Goal: Information Seeking & Learning: Compare options

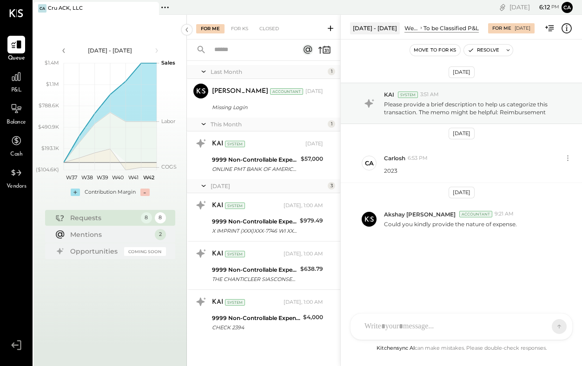
scroll to position [172, 0]
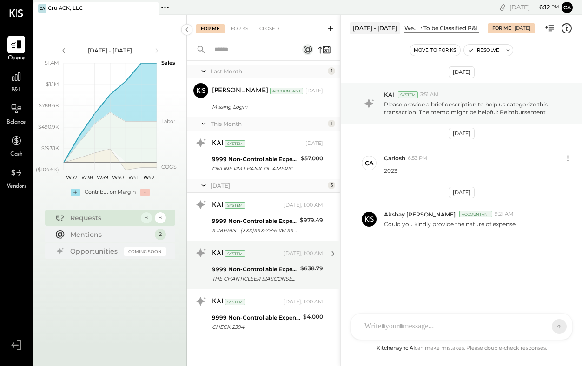
click at [274, 275] on div "THE CHANTICLEER SIASCONSET MA XXXX2007" at bounding box center [254, 278] width 85 height 9
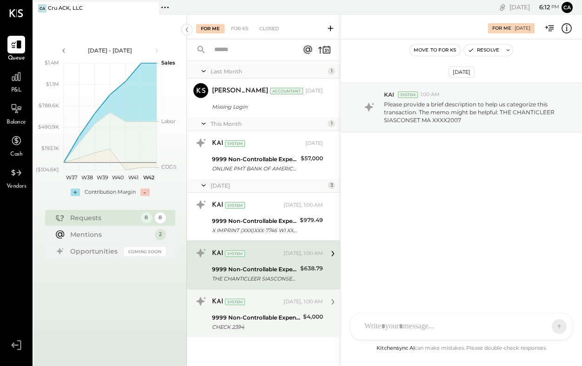
click at [269, 315] on div "9999 Non-Controllable Expenses:Other Income and Expenses:To be Classified P&L" at bounding box center [256, 317] width 88 height 9
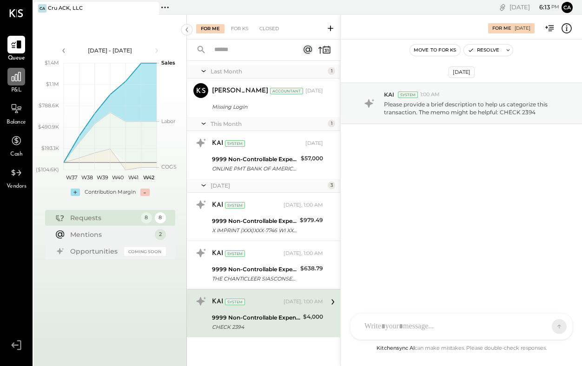
click at [18, 82] on icon at bounding box center [16, 77] width 12 height 12
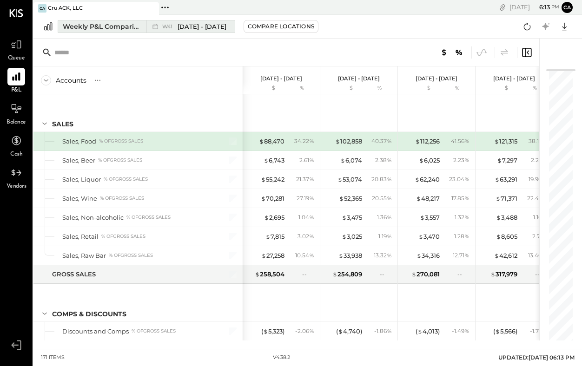
click at [216, 28] on span "[DATE] - [DATE]" at bounding box center [201, 26] width 49 height 9
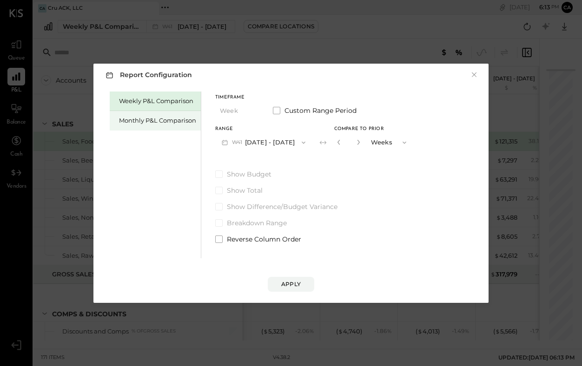
click at [179, 121] on div "Monthly P&L Comparison" at bounding box center [157, 120] width 77 height 9
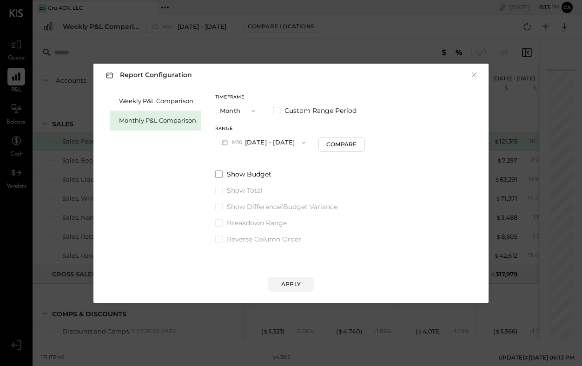
click at [258, 141] on button "M10 [DATE] - [DATE]" at bounding box center [263, 142] width 97 height 17
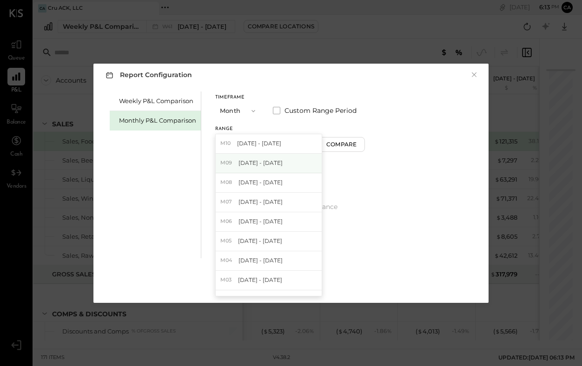
click at [268, 164] on span "[DATE] - [DATE]" at bounding box center [260, 163] width 44 height 8
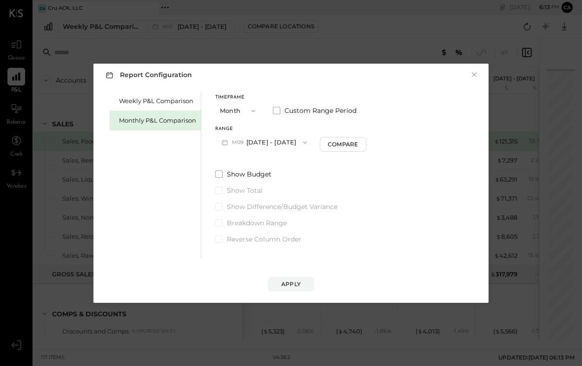
click at [249, 107] on icon "button" at bounding box center [252, 110] width 7 height 7
click at [240, 159] on div "Year" at bounding box center [239, 160] width 46 height 17
click at [253, 109] on icon "button" at bounding box center [252, 110] width 7 height 7
click at [240, 113] on span "Month" at bounding box center [231, 111] width 19 height 6
click at [355, 143] on button "Compare" at bounding box center [341, 144] width 46 height 15
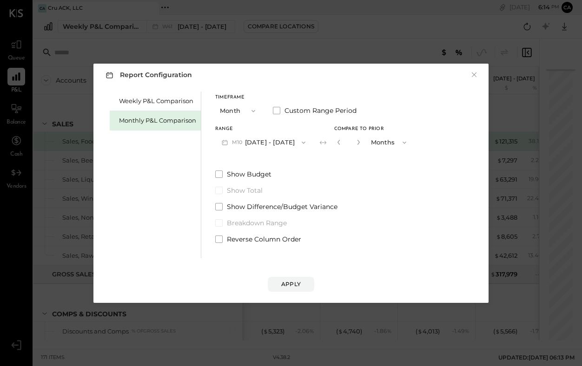
click at [387, 141] on button "Months" at bounding box center [389, 142] width 46 height 17
click at [382, 160] on div "Years" at bounding box center [389, 158] width 46 height 17
click at [300, 143] on icon "button" at bounding box center [303, 142] width 7 height 7
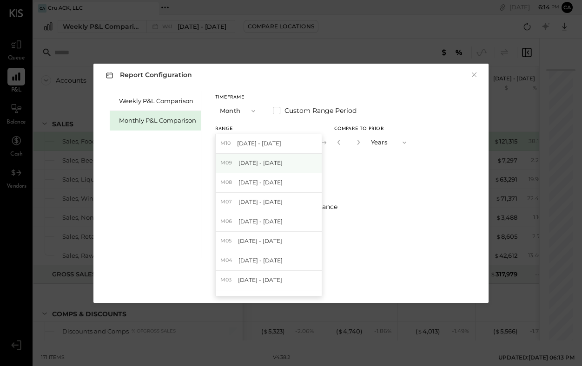
click at [287, 160] on div "M09 [DATE] - [DATE]" at bounding box center [269, 164] width 106 height 20
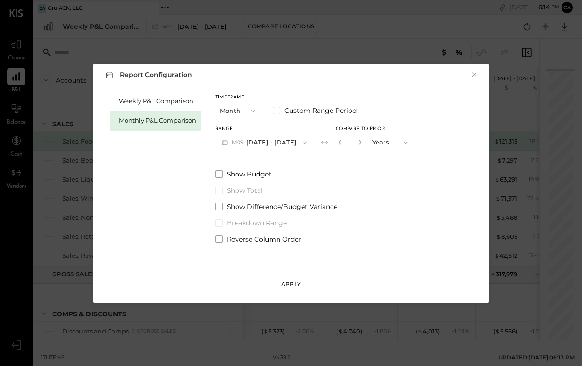
click at [293, 284] on div "Apply" at bounding box center [291, 284] width 20 height 8
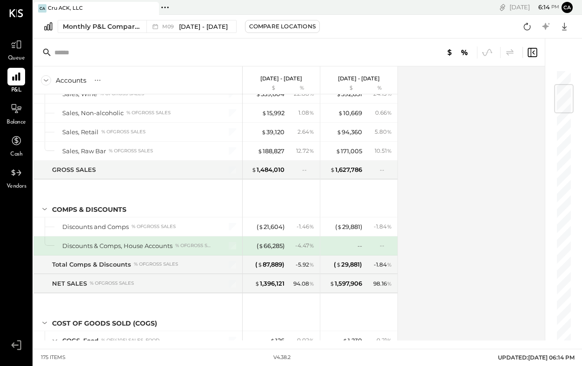
scroll to position [124, 0]
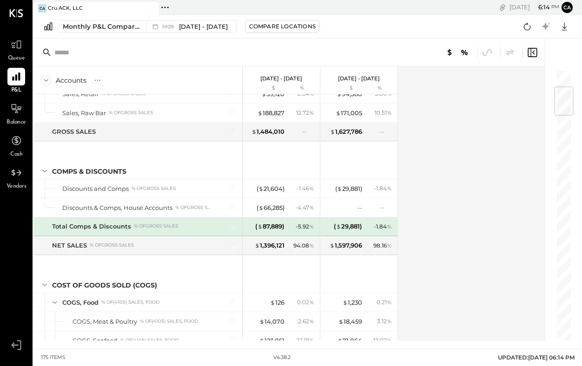
scroll to position [162, 0]
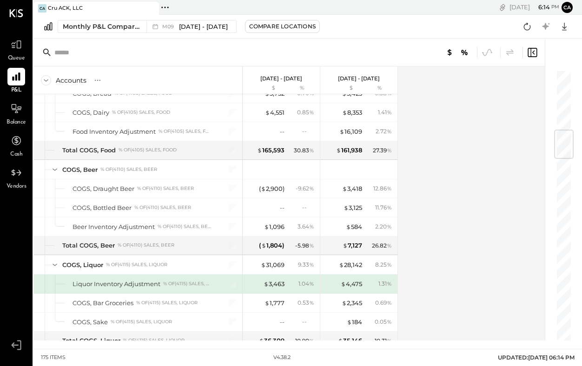
scroll to position [504, 0]
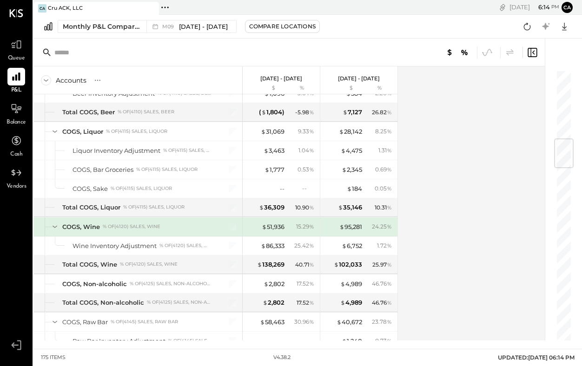
scroll to position [599, 0]
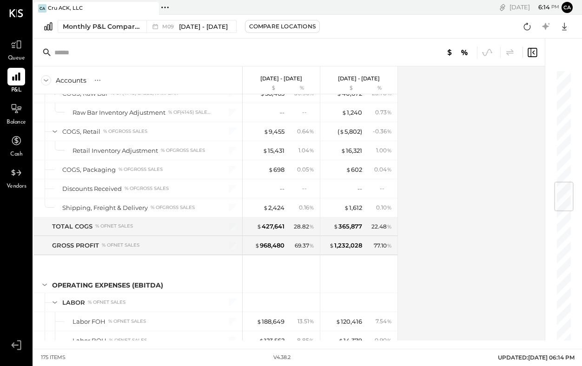
scroll to position [961, 0]
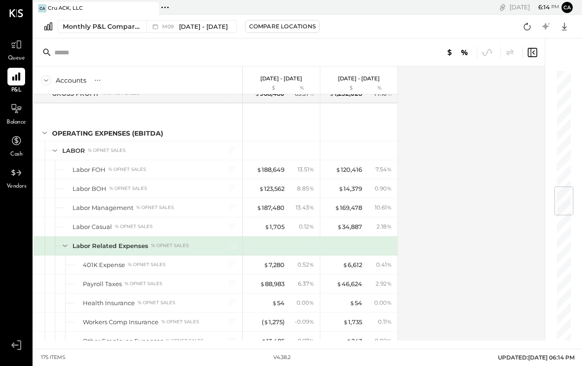
scroll to position [980, 0]
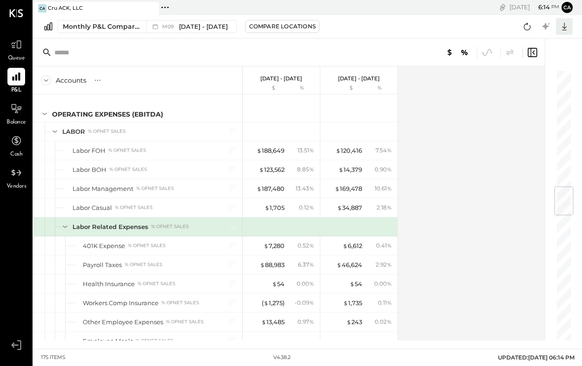
click at [561, 28] on icon at bounding box center [564, 26] width 12 height 12
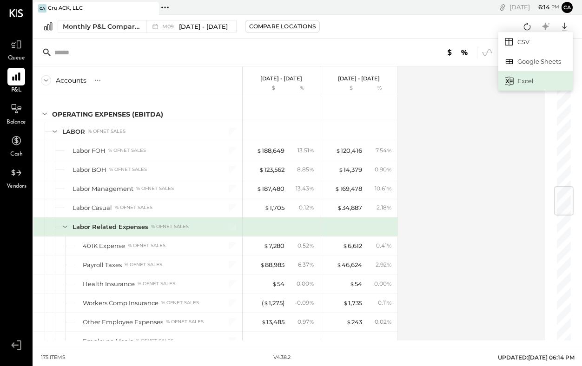
click at [520, 84] on div "Excel" at bounding box center [535, 81] width 74 height 20
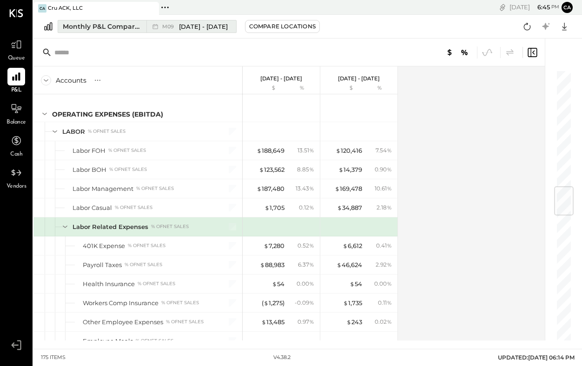
click at [136, 25] on div "Monthly P&L Comparison" at bounding box center [102, 26] width 78 height 9
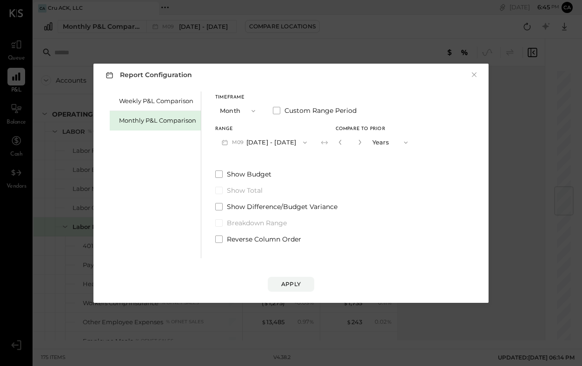
click at [377, 143] on button "Years" at bounding box center [390, 142] width 46 height 17
click at [382, 142] on span "Months" at bounding box center [385, 142] width 21 height 6
click at [358, 141] on icon "button" at bounding box center [359, 142] width 2 height 5
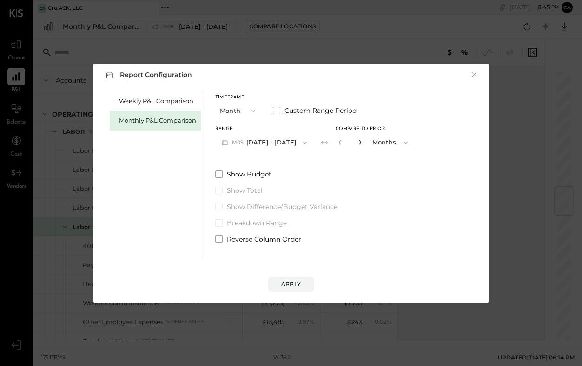
type input "*"
click at [292, 281] on div "Apply" at bounding box center [291, 284] width 20 height 8
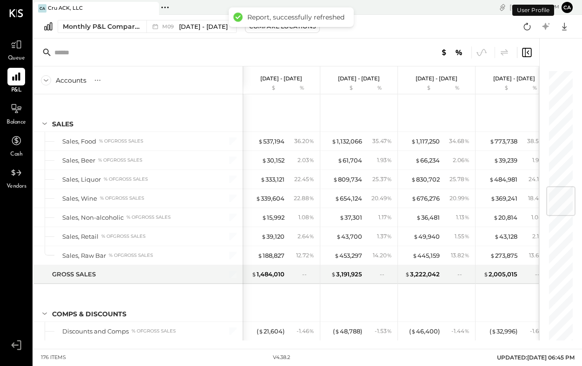
scroll to position [980, 0]
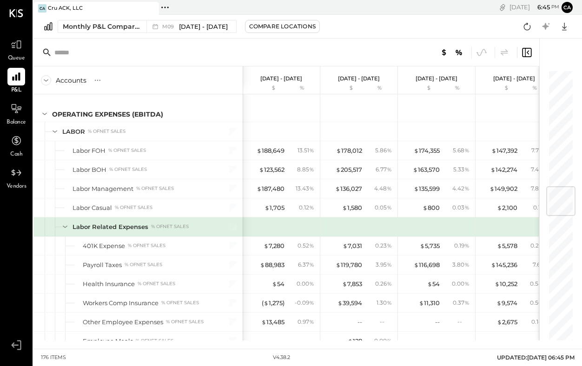
click at [394, 353] on div "176 items v 4.38.2 UPDATED: [DATE] 06:45 PM" at bounding box center [307, 357] width 548 height 17
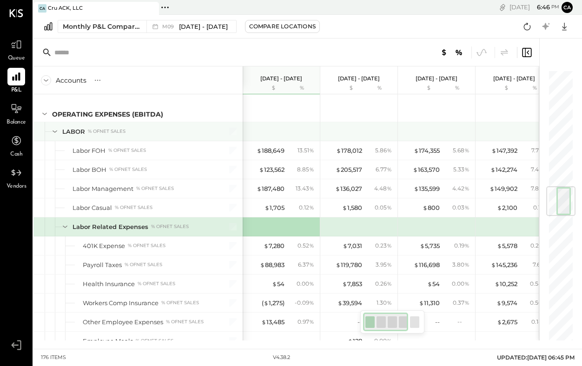
click at [356, 122] on div at bounding box center [360, 131] width 70 height 19
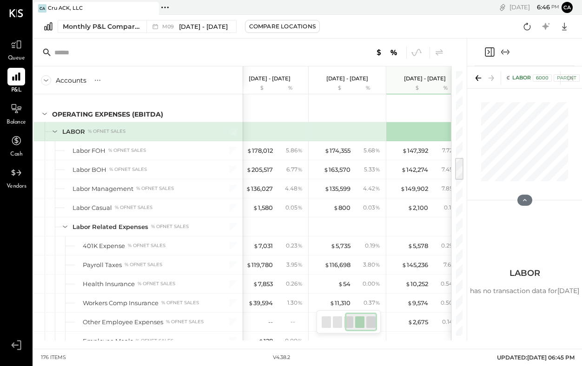
scroll to position [0, 167]
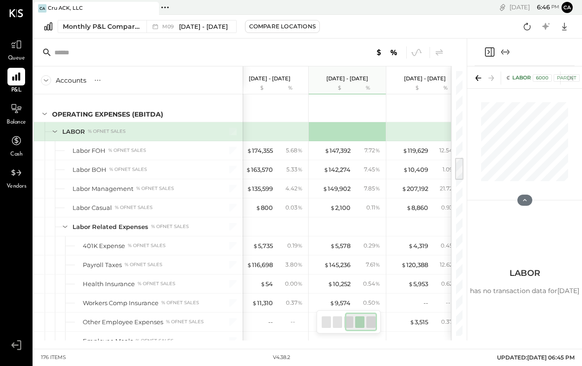
click at [434, 20] on div "Monthly P&L Comparison M09 [DATE] - [DATE] Compare Locations Google Sheets Excel" at bounding box center [307, 27] width 548 height 24
click at [412, 136] on div at bounding box center [426, 131] width 70 height 19
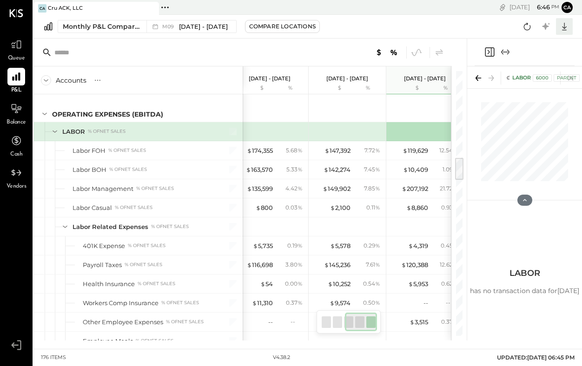
click at [565, 28] on icon at bounding box center [564, 26] width 12 height 12
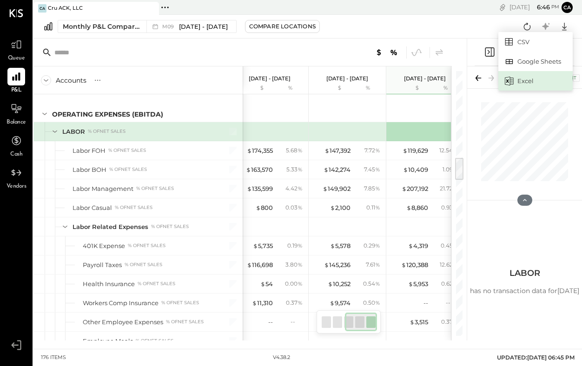
click at [530, 78] on div "Excel" at bounding box center [535, 81] width 74 height 20
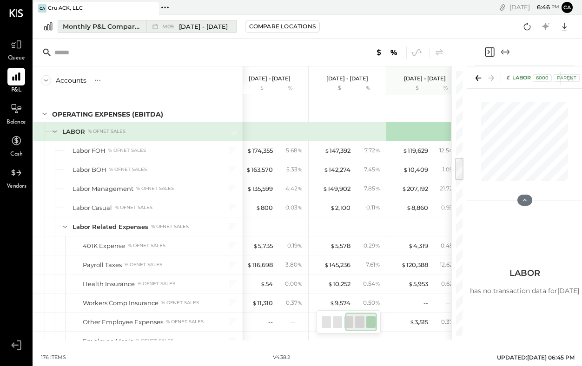
click at [135, 27] on div "Monthly P&L Comparison" at bounding box center [102, 26] width 78 height 9
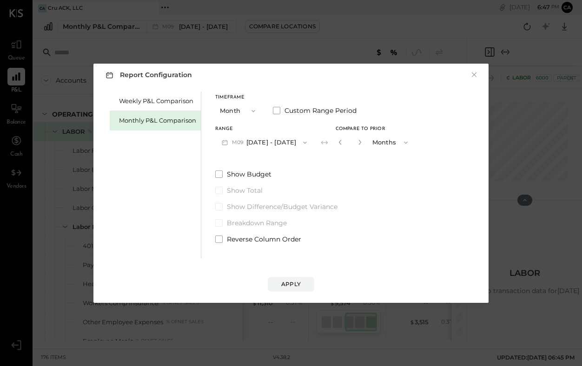
click at [255, 112] on icon "button" at bounding box center [252, 110] width 7 height 7
click at [241, 139] on div "YTD" at bounding box center [239, 144] width 46 height 17
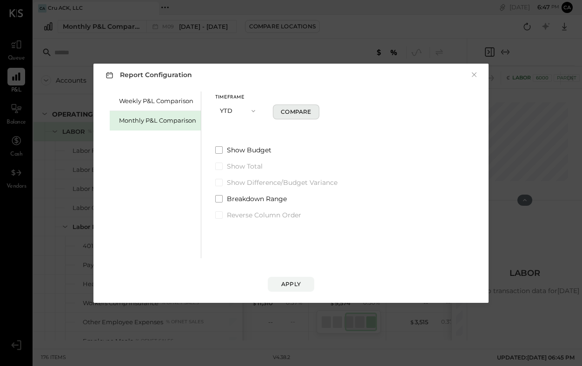
click at [291, 113] on div "Compare" at bounding box center [296, 112] width 30 height 8
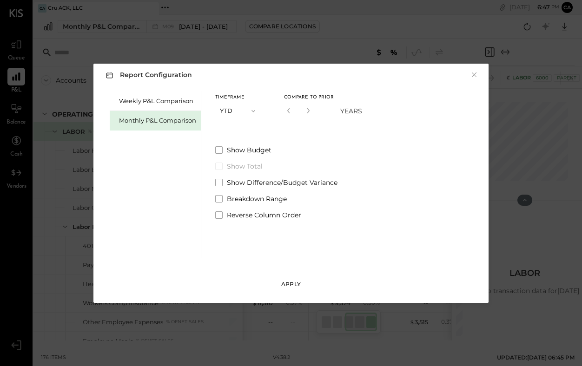
click at [292, 281] on div "Apply" at bounding box center [291, 284] width 20 height 8
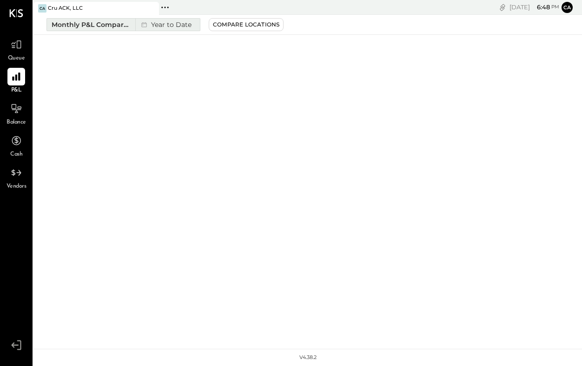
click at [147, 27] on icon at bounding box center [143, 24] width 9 height 9
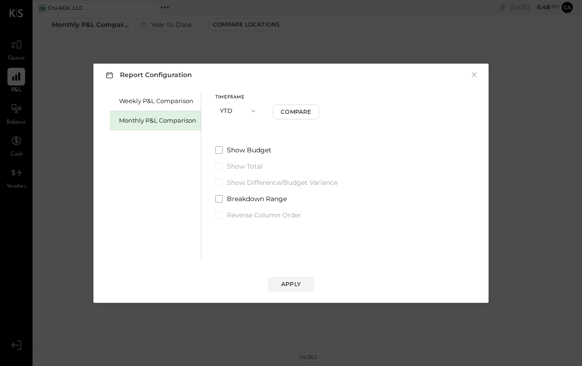
click at [246, 110] on span "button" at bounding box center [251, 110] width 12 height 7
click at [84, 172] on div "Report Configuration × Weekly P&L Comparison Monthly P&L Comparison Timeframe Y…" at bounding box center [291, 183] width 582 height 366
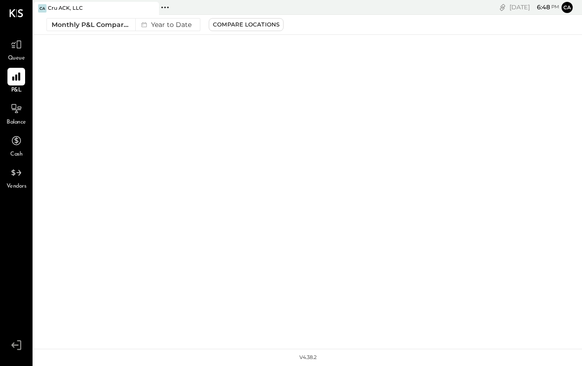
click at [263, 131] on div "CA Cru ACK, LLC Pinned Locations ( 1 ) Cru ACK, LLC No locations detected [DATE…" at bounding box center [307, 174] width 548 height 349
click at [118, 10] on div "CA Cru ACK, LLC" at bounding box center [88, 8] width 111 height 8
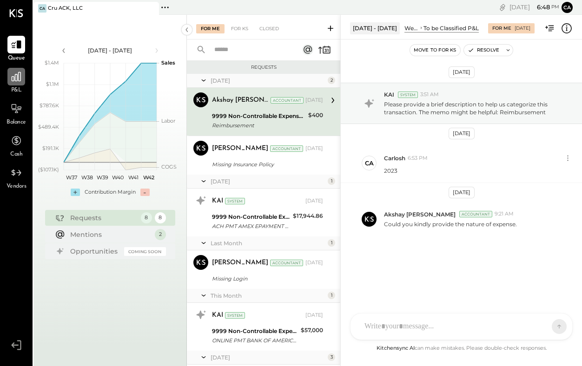
click at [17, 82] on icon at bounding box center [16, 77] width 12 height 12
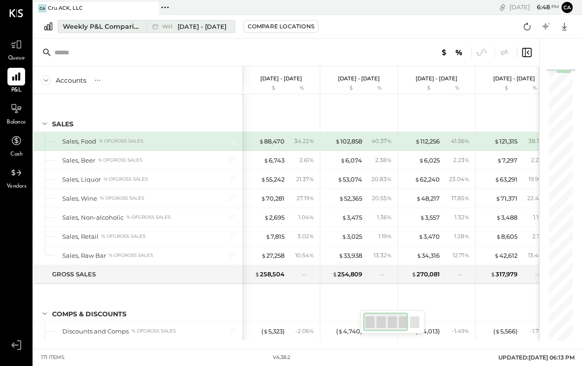
click at [128, 25] on div "Weekly P&L Comparison" at bounding box center [102, 26] width 78 height 9
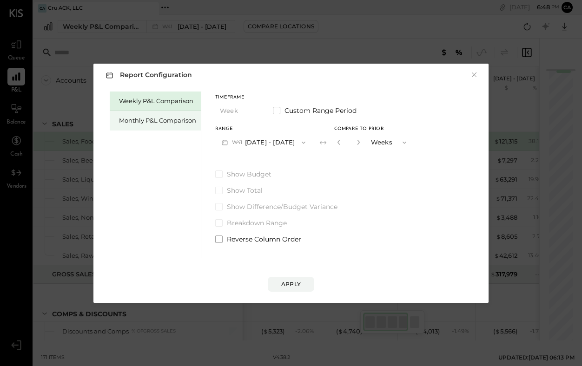
click at [174, 119] on div "Monthly P&L Comparison" at bounding box center [157, 120] width 77 height 9
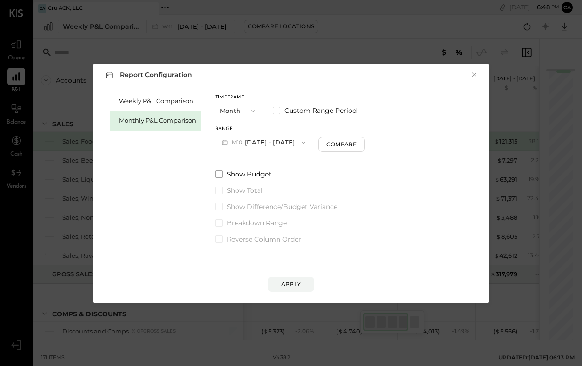
click at [295, 141] on span "button" at bounding box center [301, 142] width 12 height 7
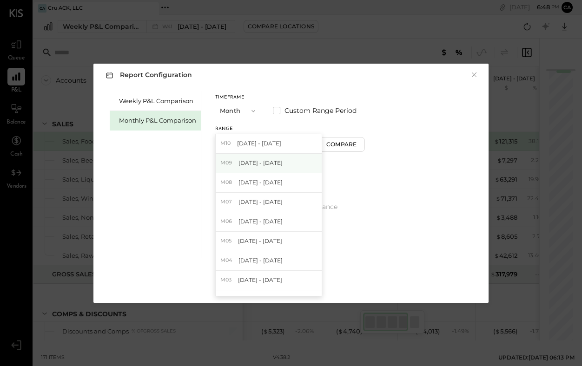
click at [281, 161] on div "M09 [DATE] - [DATE]" at bounding box center [269, 164] width 106 height 20
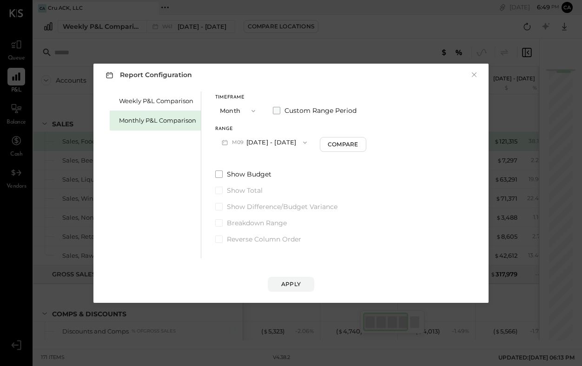
click at [277, 111] on span at bounding box center [276, 110] width 7 height 7
click at [266, 141] on icon "button" at bounding box center [261, 142] width 7 height 7
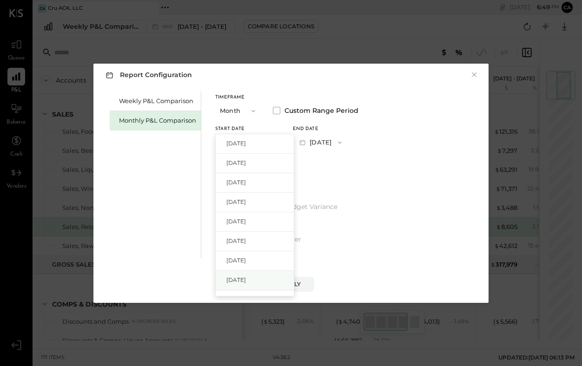
scroll to position [29, 0]
click at [260, 280] on div "[DATE]" at bounding box center [255, 281] width 78 height 20
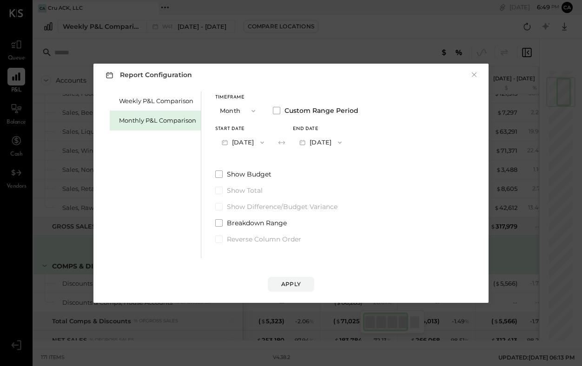
scroll to position [67, 0]
click at [264, 142] on icon "button" at bounding box center [262, 142] width 4 height 2
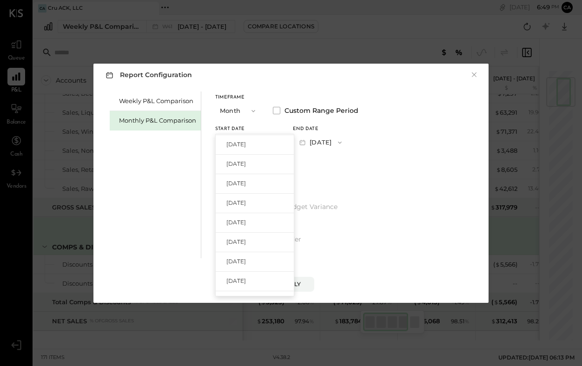
drag, startPoint x: 275, startPoint y: 229, endPoint x: 285, endPoint y: 309, distance: 81.3
click at [285, 309] on div "Report Configuration × Weekly P&L Comparison Monthly P&L Comparison Timeframe M…" at bounding box center [290, 183] width 413 height 258
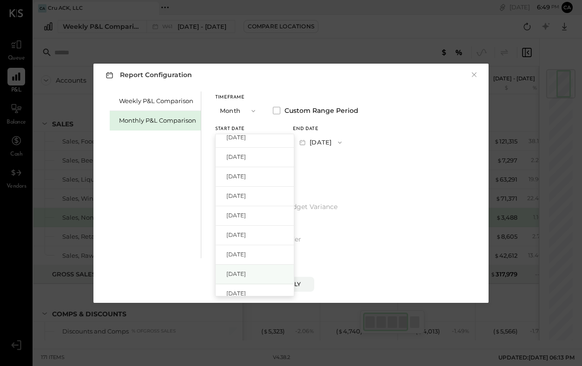
scroll to position [73, 0]
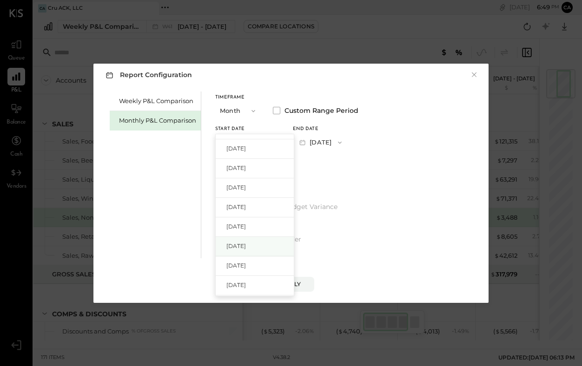
drag, startPoint x: 278, startPoint y: 186, endPoint x: 263, endPoint y: 245, distance: 61.2
click at [263, 245] on div "[DATE] [DATE] [DATE] [DATE] [DATE] [DATE] [DATE] [DATE] [DATE] [DATE] [DATE] [D…" at bounding box center [254, 215] width 79 height 163
click at [263, 245] on div "[DATE]" at bounding box center [255, 247] width 78 height 20
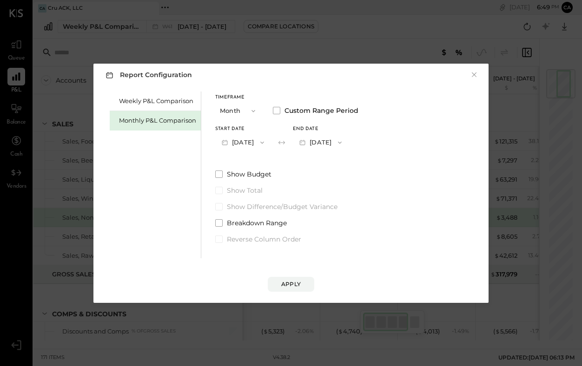
click at [307, 142] on icon "button" at bounding box center [302, 142] width 10 height 10
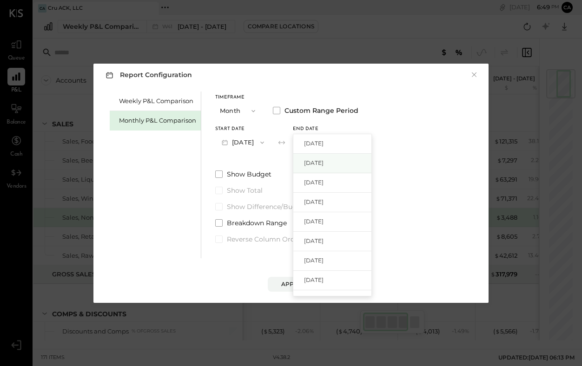
click at [323, 161] on span "[DATE]" at bounding box center [314, 163] width 20 height 8
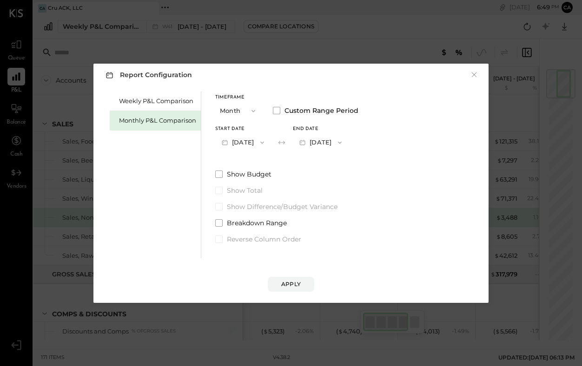
click at [254, 111] on icon "button" at bounding box center [252, 110] width 7 height 7
click at [237, 145] on div "YTD" at bounding box center [239, 144] width 46 height 17
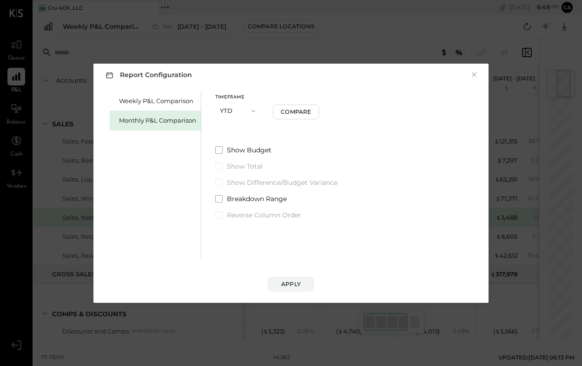
click at [254, 110] on icon "button" at bounding box center [253, 111] width 4 height 2
click at [254, 110] on div "Month" at bounding box center [239, 111] width 46 height 17
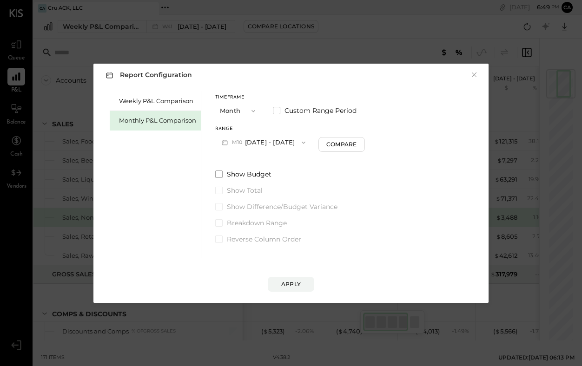
click at [241, 115] on button "Month" at bounding box center [238, 110] width 46 height 17
click at [237, 145] on div "YTD" at bounding box center [239, 144] width 46 height 17
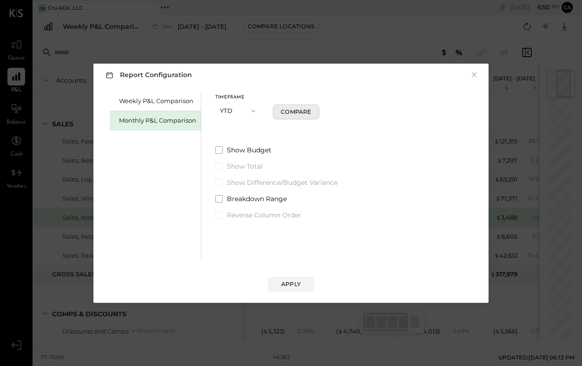
click at [293, 111] on div "Compare" at bounding box center [296, 112] width 30 height 8
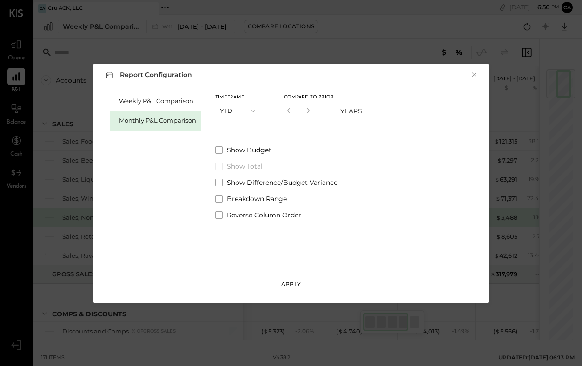
click at [296, 282] on div "Apply" at bounding box center [291, 284] width 20 height 8
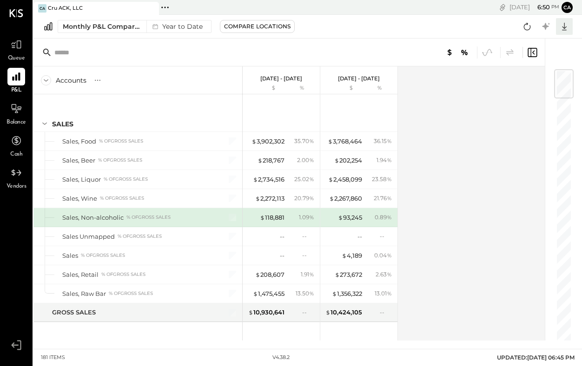
click at [562, 29] on icon at bounding box center [564, 26] width 12 height 12
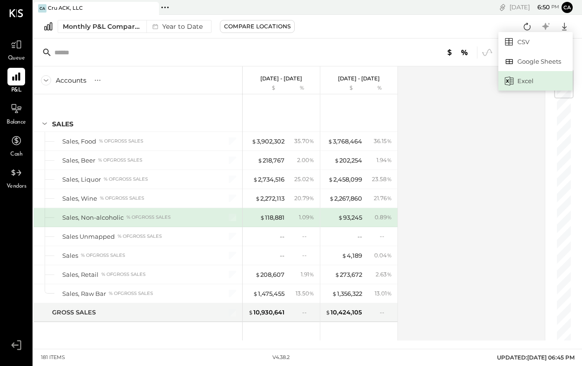
click at [528, 76] on div "Excel" at bounding box center [535, 81] width 74 height 20
